Goal: Transaction & Acquisition: Purchase product/service

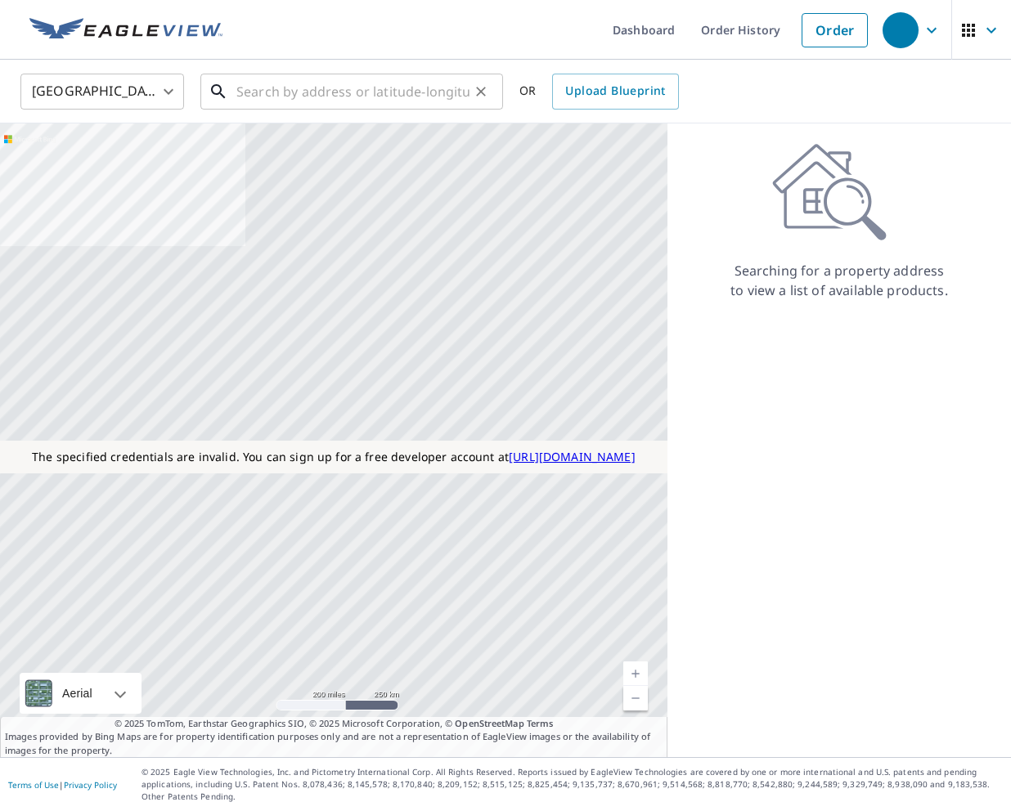
click at [413, 103] on input "text" at bounding box center [352, 92] width 233 height 46
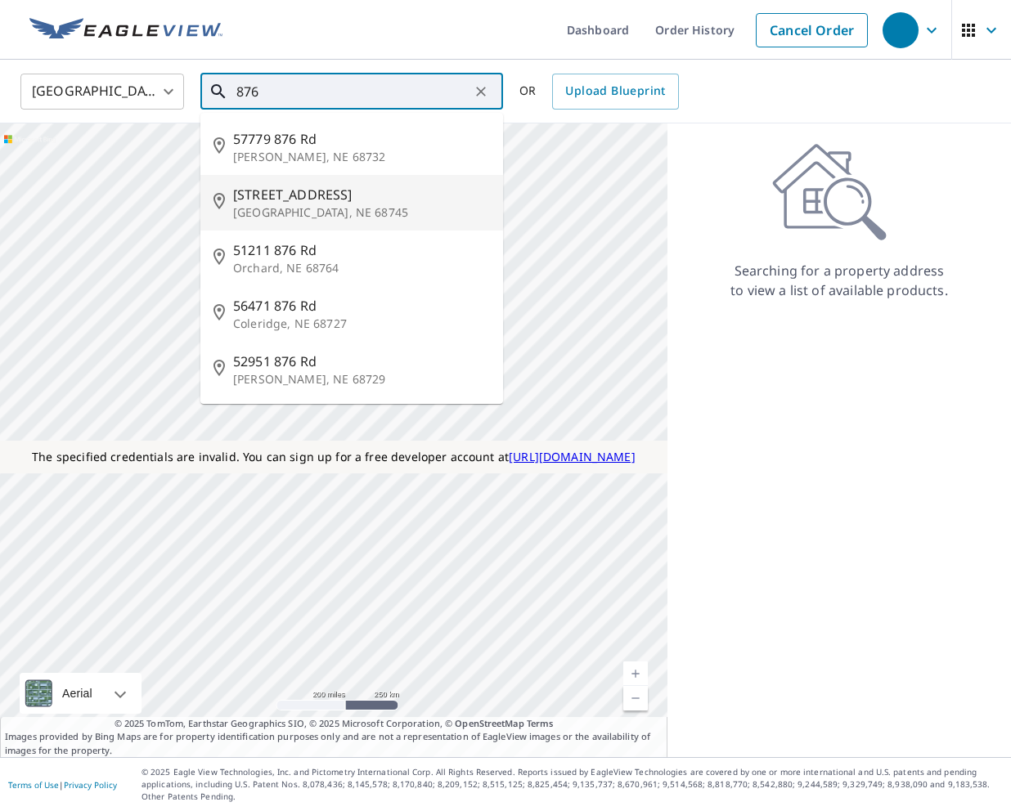
click at [388, 190] on span "57069 876 Rd" at bounding box center [361, 195] width 257 height 20
type input "57069 876 Rd Laurel, NE 68745"
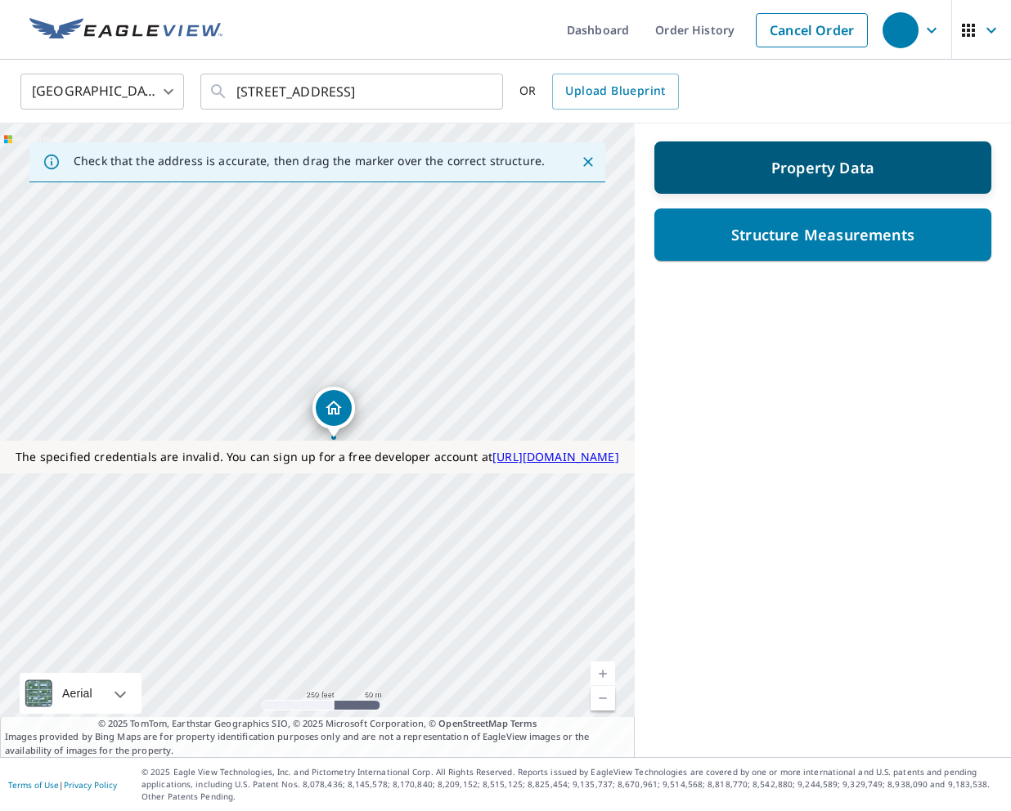
click at [791, 168] on p "Property Data" at bounding box center [822, 168] width 103 height 20
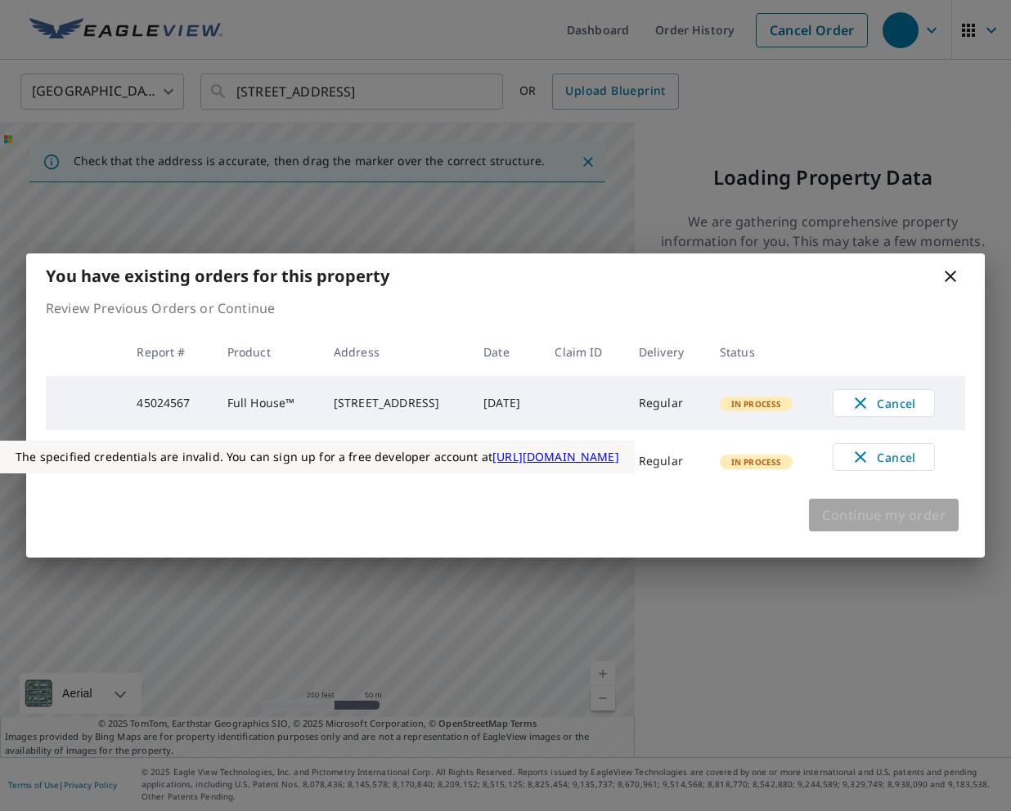
click at [853, 527] on span "Continue my order" at bounding box center [883, 515] width 123 height 23
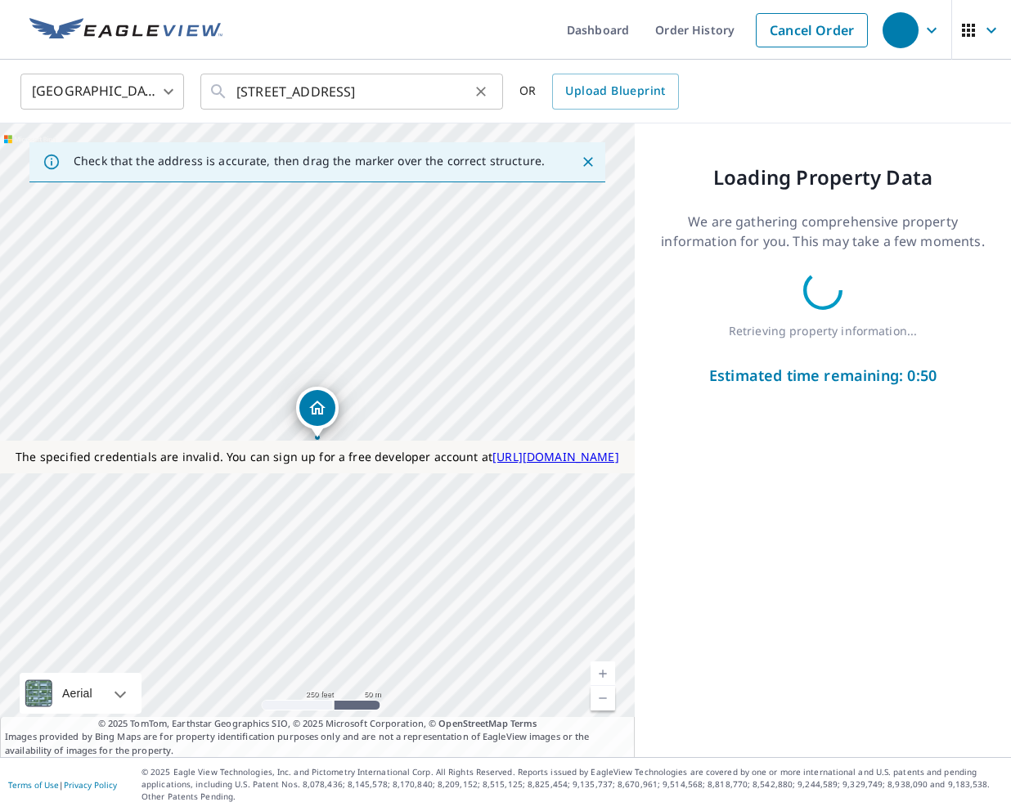
click at [487, 96] on icon "Clear" at bounding box center [481, 91] width 16 height 16
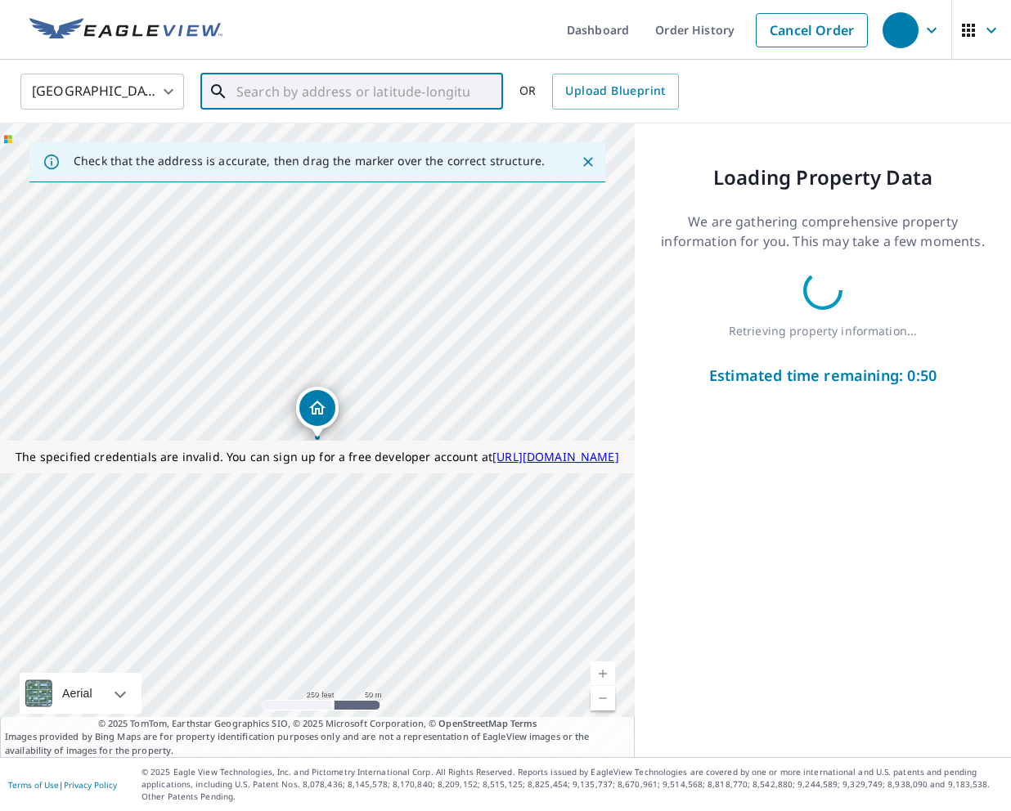
click at [394, 81] on input "text" at bounding box center [352, 92] width 233 height 46
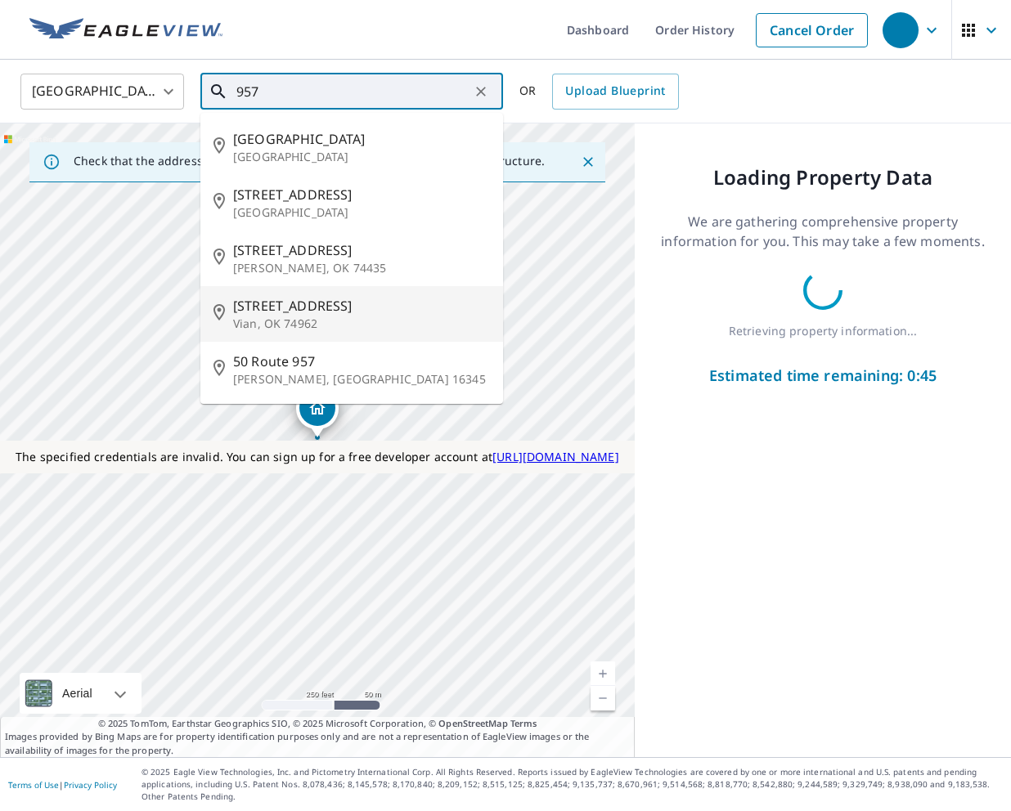
click at [386, 292] on li "451601 E 957 Rd Vian, OK 74962" at bounding box center [351, 314] width 303 height 56
type input "451601 E 957 Rd Vian, OK 74962"
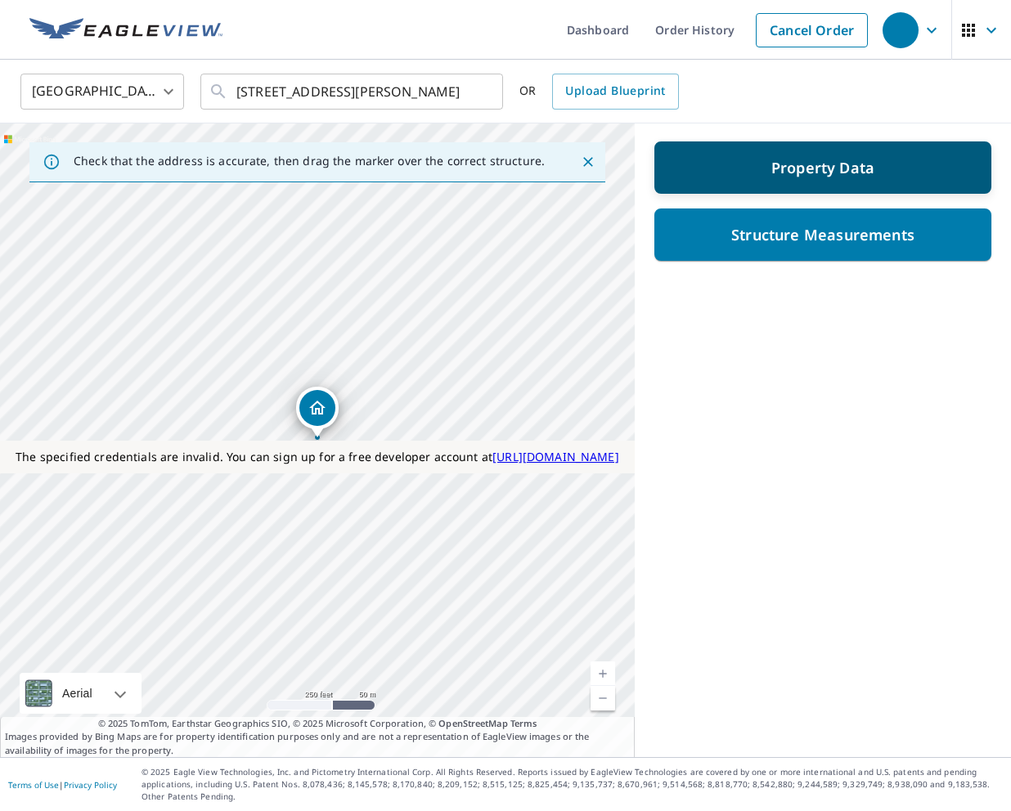
click at [695, 184] on div "Property Data" at bounding box center [822, 167] width 337 height 52
